Goal: Navigation & Orientation: Find specific page/section

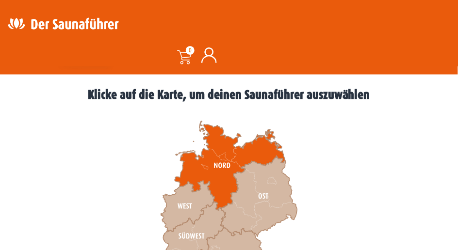
click at [225, 166] on icon at bounding box center [230, 166] width 111 height 89
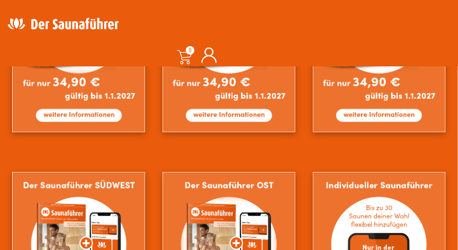
scroll to position [647, 0]
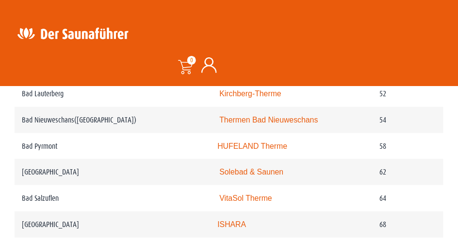
scroll to position [778, 0]
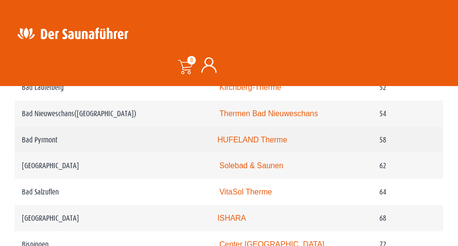
click at [257, 141] on link "HUFELAND Therme" at bounding box center [253, 139] width 70 height 8
